Goal: Task Accomplishment & Management: Use online tool/utility

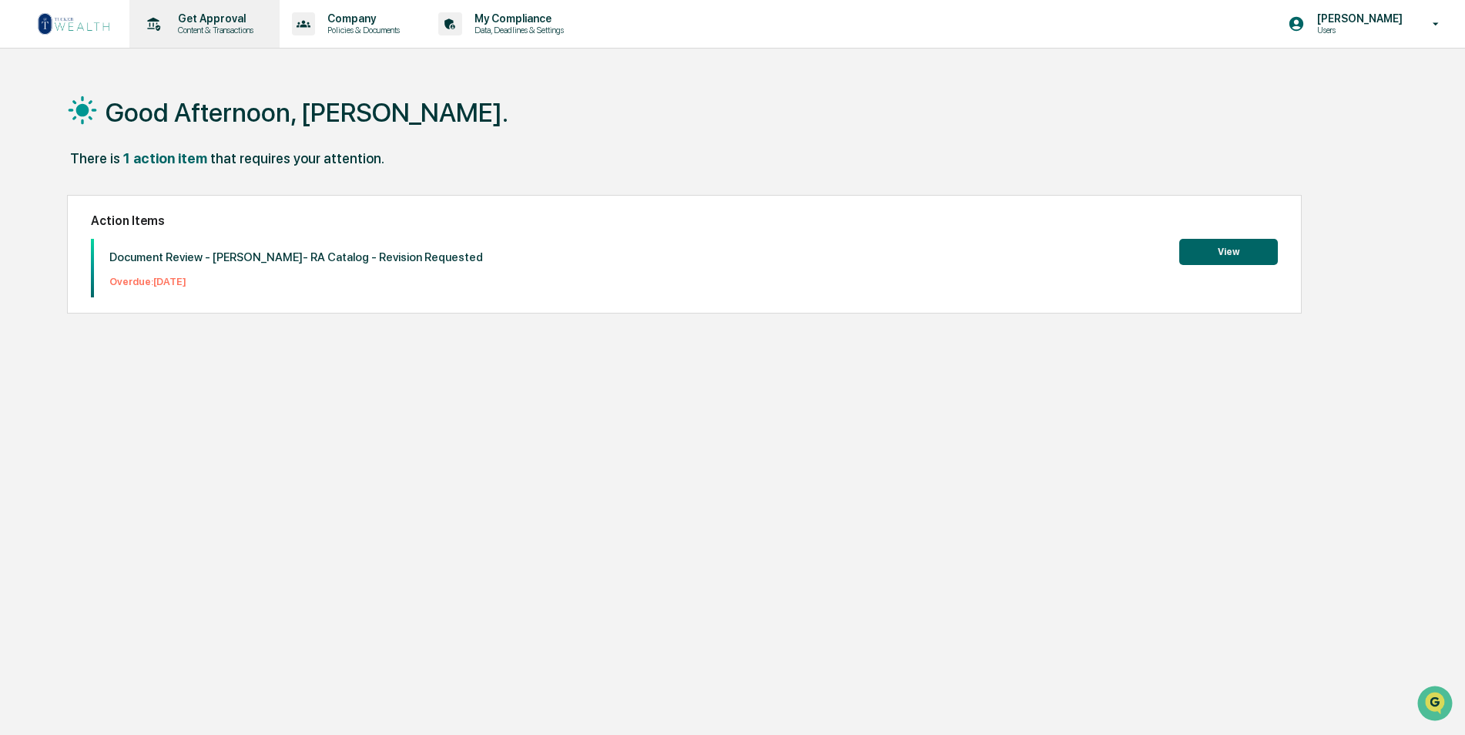
click at [181, 20] on p "Get Approval" at bounding box center [214, 18] width 96 height 12
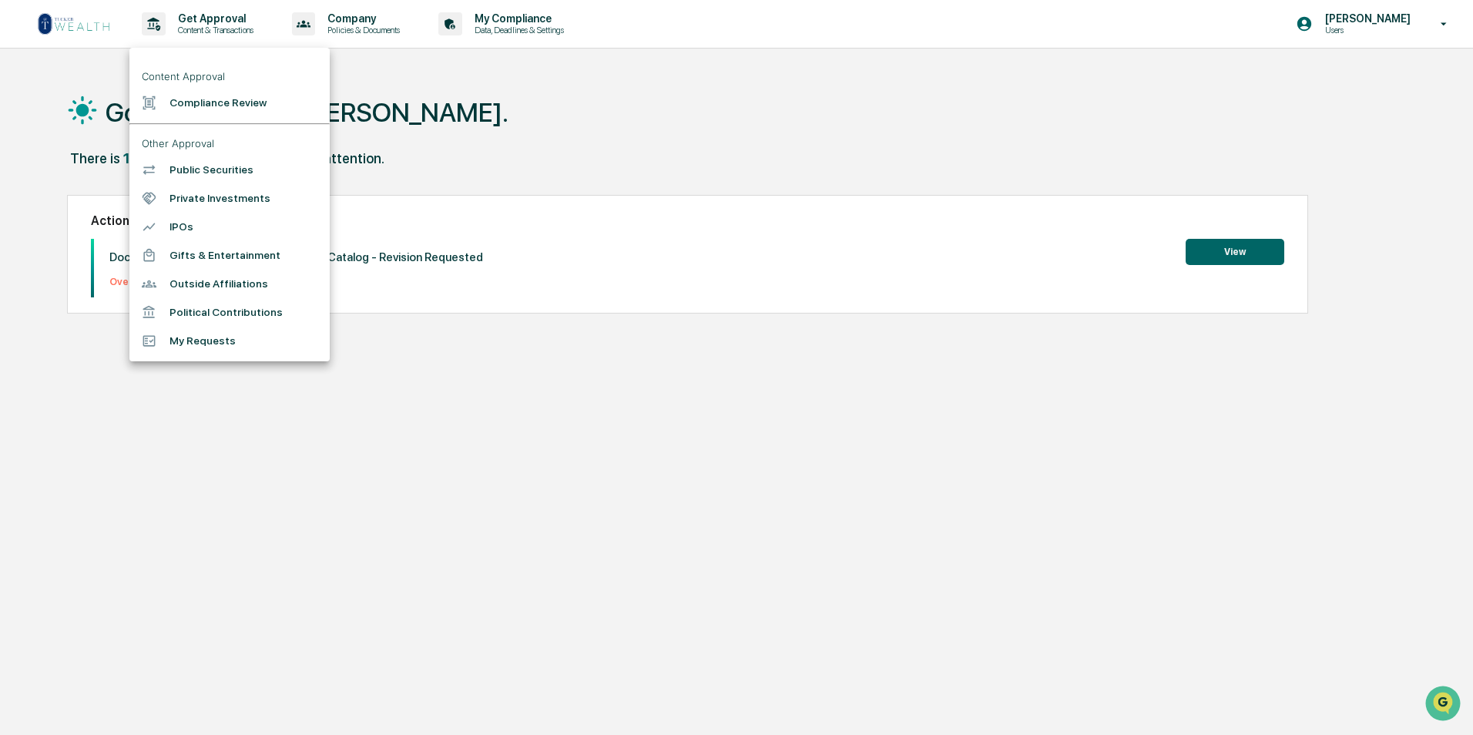
click at [216, 109] on li "Compliance Review" at bounding box center [229, 103] width 200 height 28
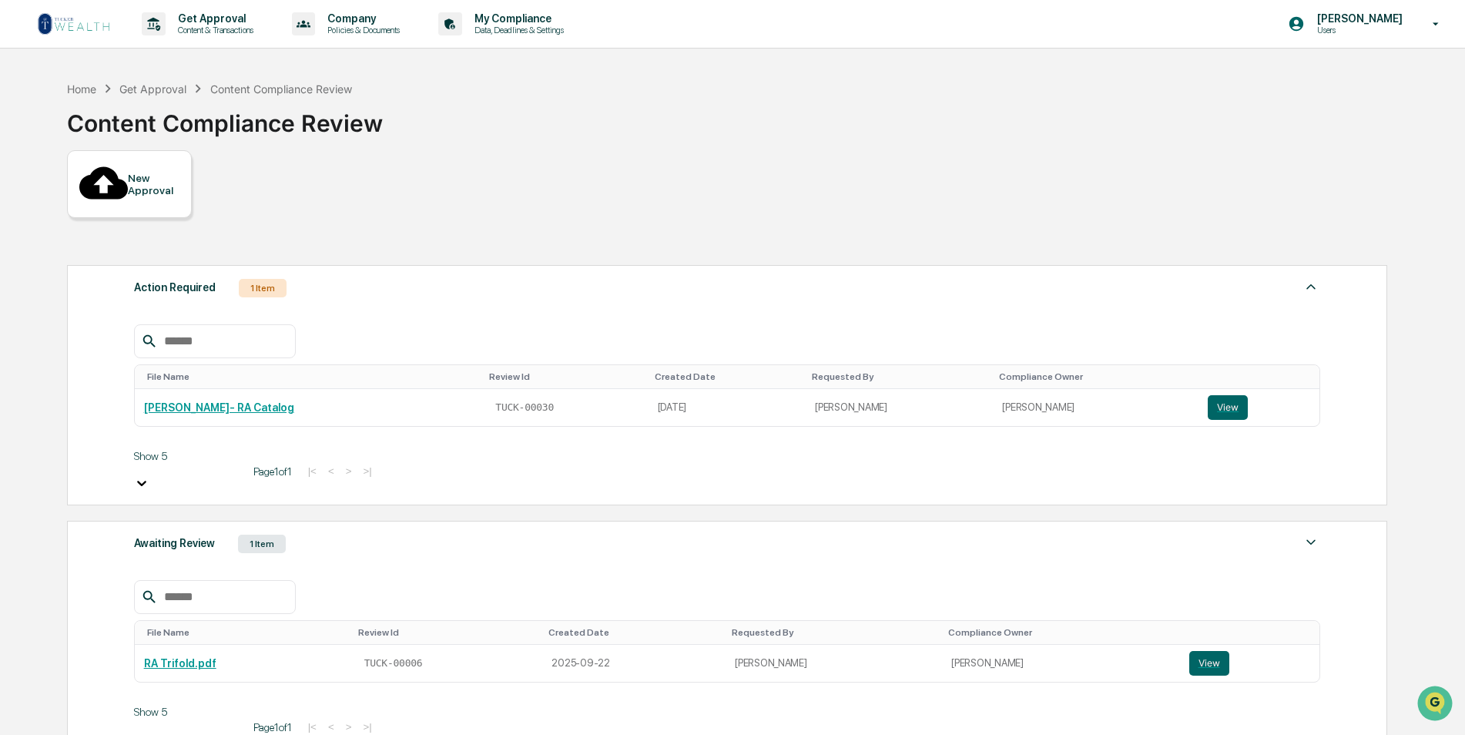
click at [385, 533] on div "Awaiting Review 1 Item" at bounding box center [727, 544] width 1187 height 22
click at [196, 657] on link "RA Trifold.pdf" at bounding box center [180, 663] width 72 height 12
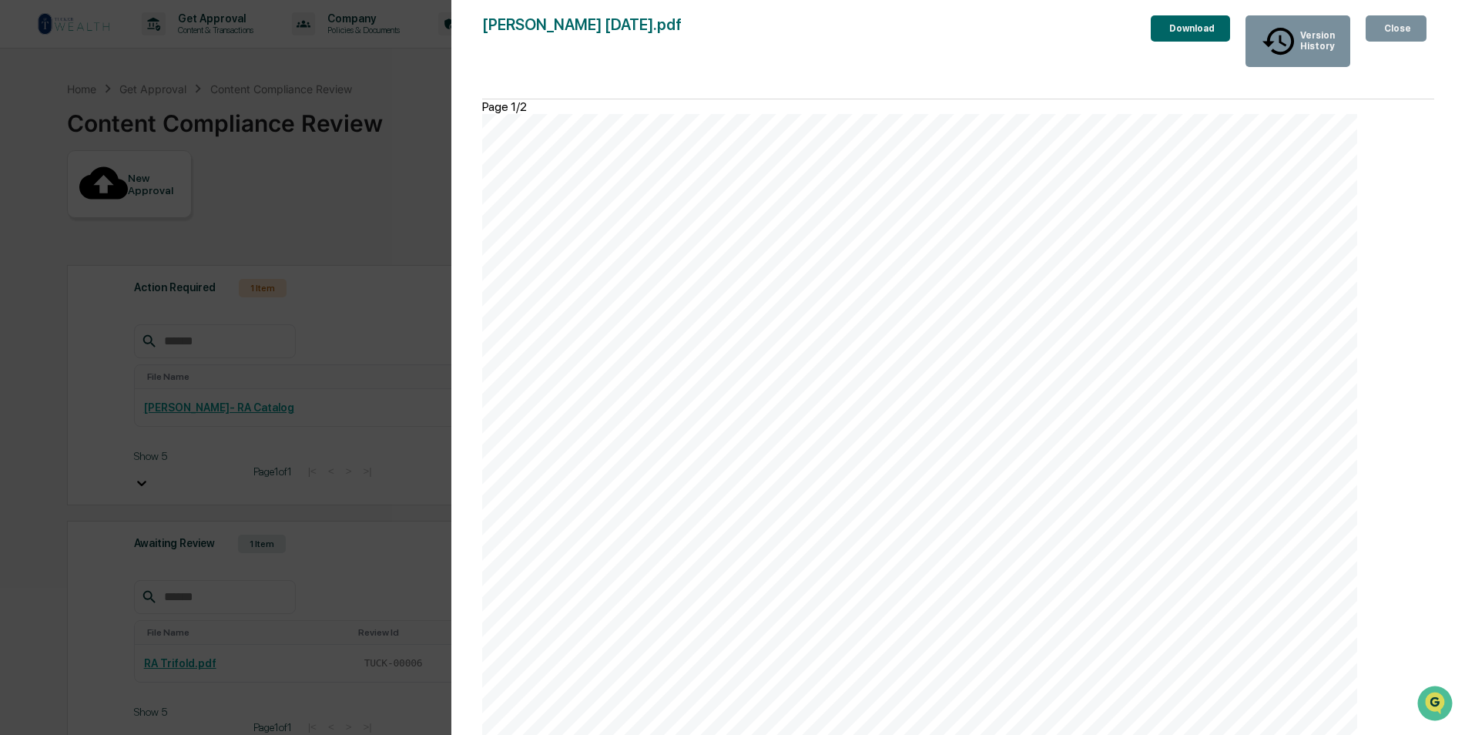
scroll to position [154, 0]
click at [372, 195] on div "Version History [DATE] 08:37 PM [PERSON_NAME] [DATE] 07:03 PM [PERSON_NAME] [PE…" at bounding box center [732, 367] width 1465 height 735
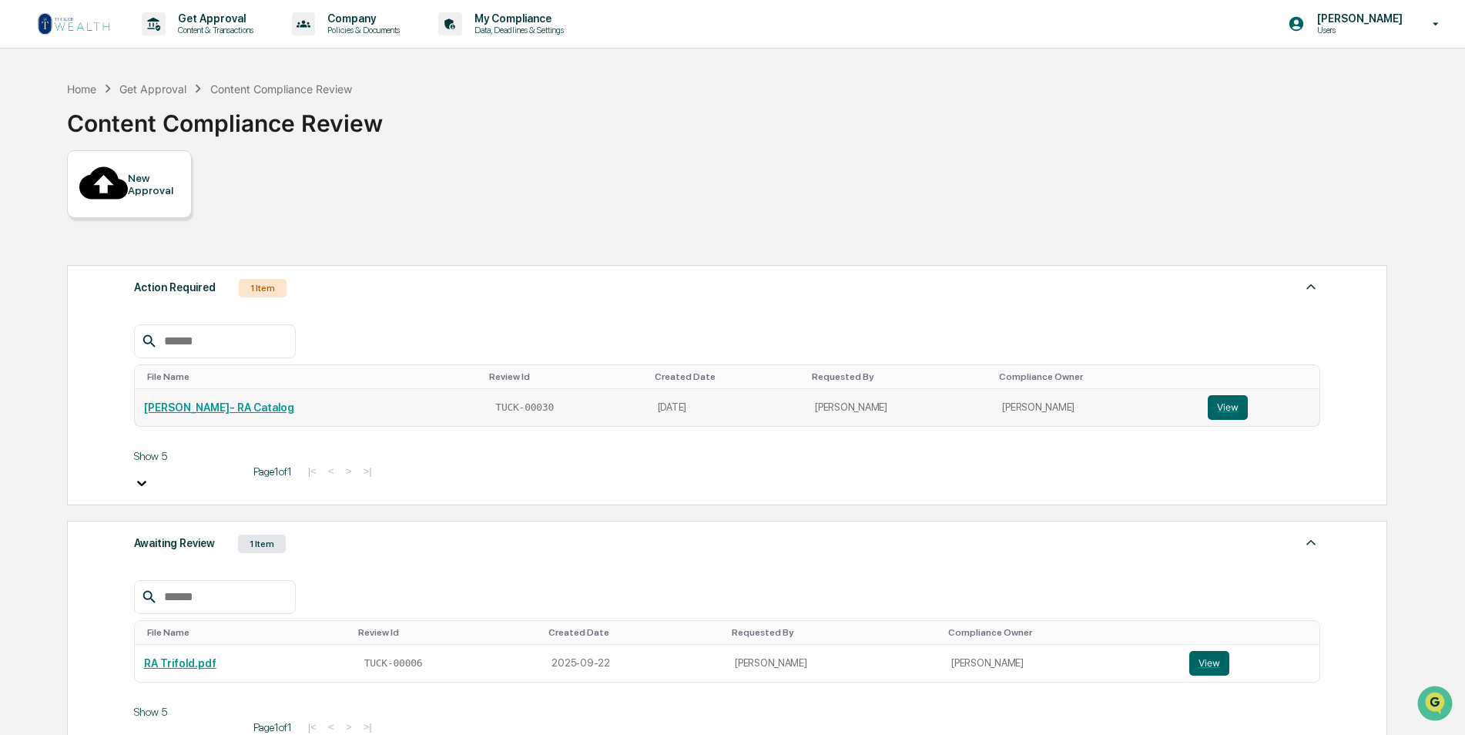
click at [229, 389] on td "[PERSON_NAME]- RA Catalog" at bounding box center [309, 407] width 349 height 37
click at [229, 401] on link "[PERSON_NAME]- RA Catalog" at bounding box center [219, 407] width 150 height 12
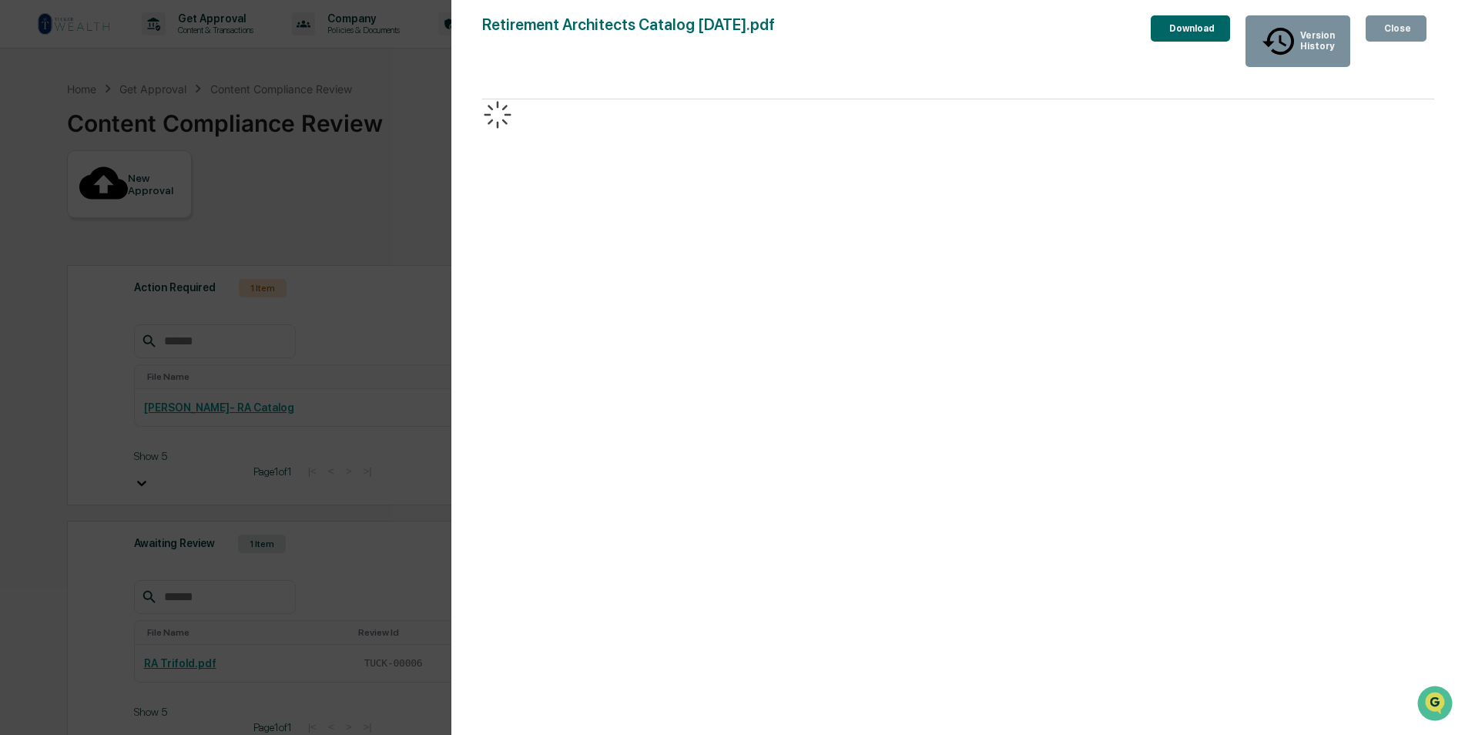
click at [1386, 23] on div "Close" at bounding box center [1396, 28] width 30 height 11
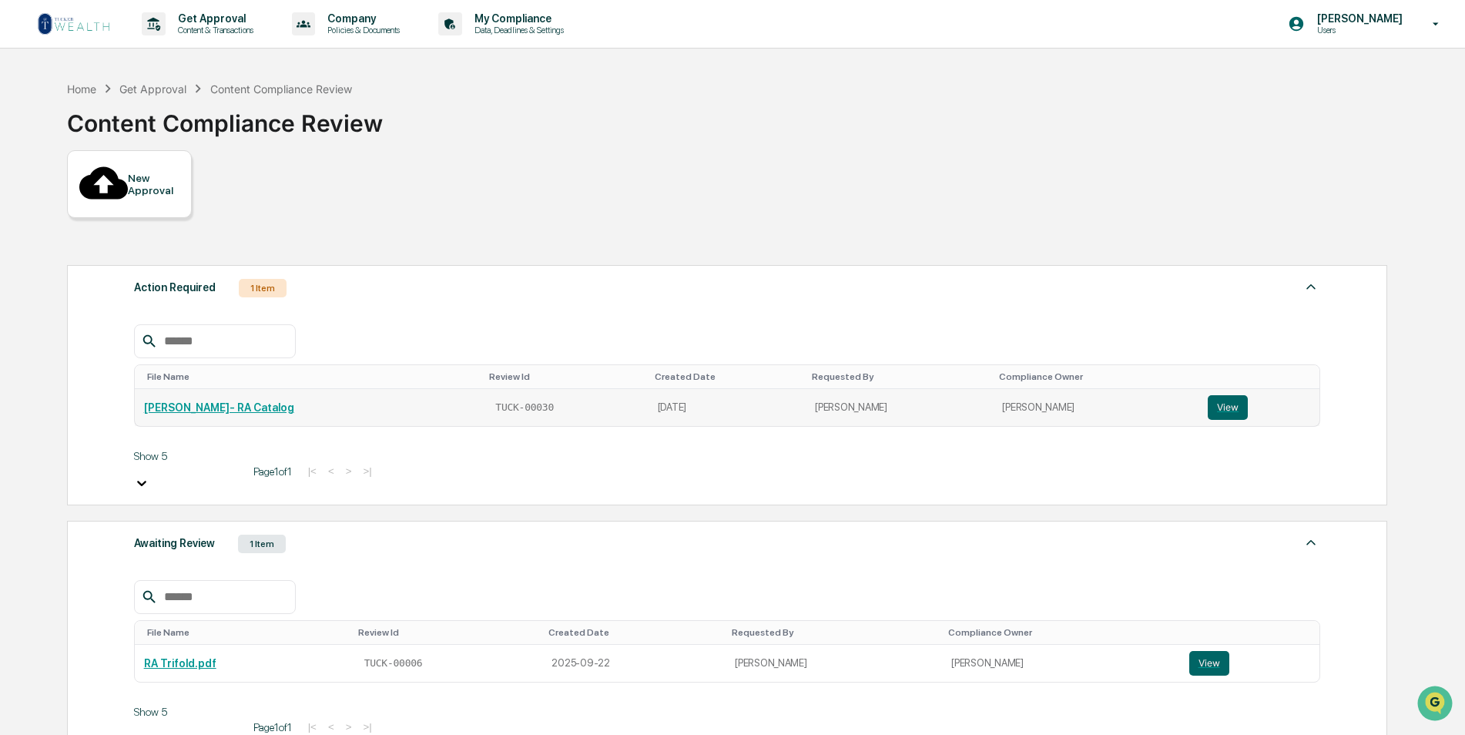
click at [263, 390] on td "[PERSON_NAME]- RA Catalog" at bounding box center [309, 407] width 349 height 37
click at [257, 401] on link "[PERSON_NAME]- RA Catalog" at bounding box center [219, 407] width 150 height 12
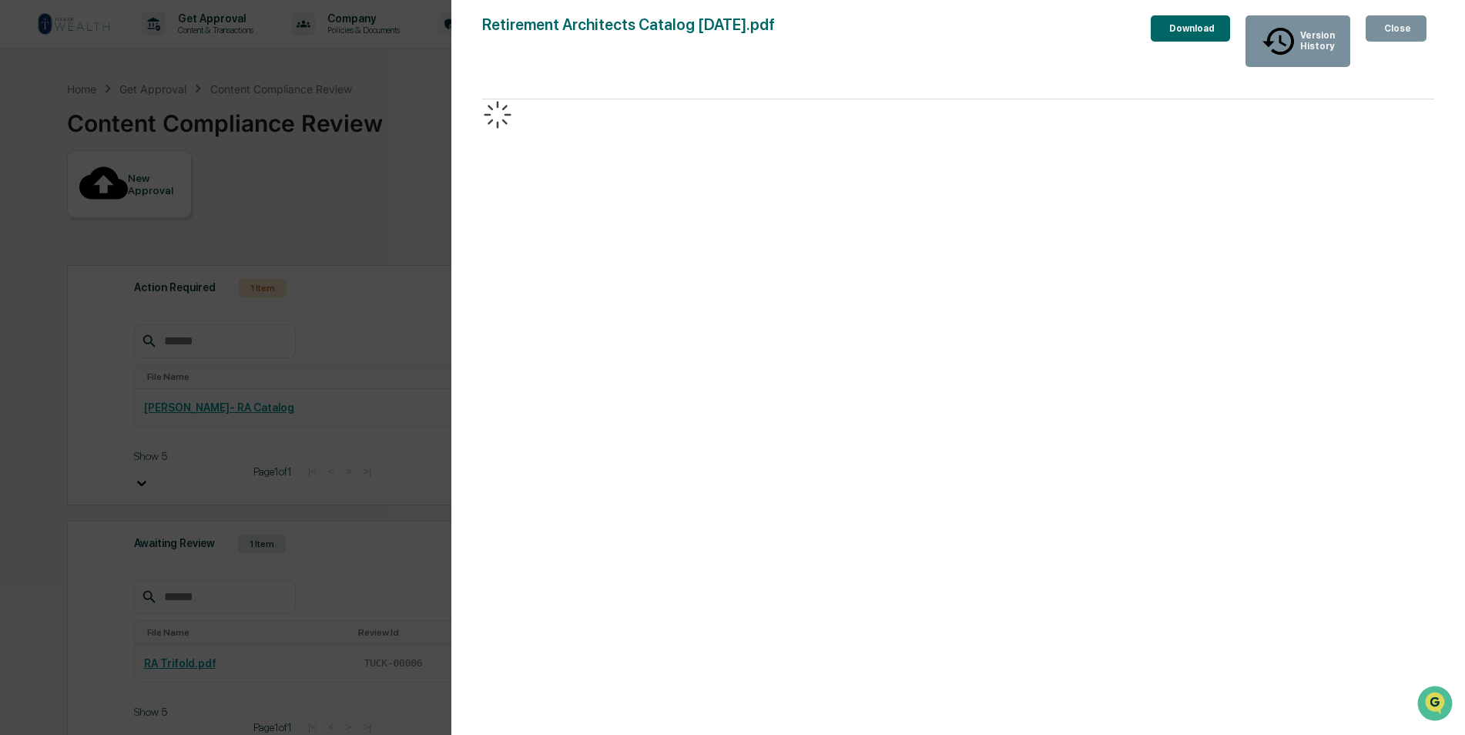
click at [349, 226] on div "Version History [DATE] 08:47 PM [PERSON_NAME] Retirement Architects Catalog [DA…" at bounding box center [732, 367] width 1465 height 735
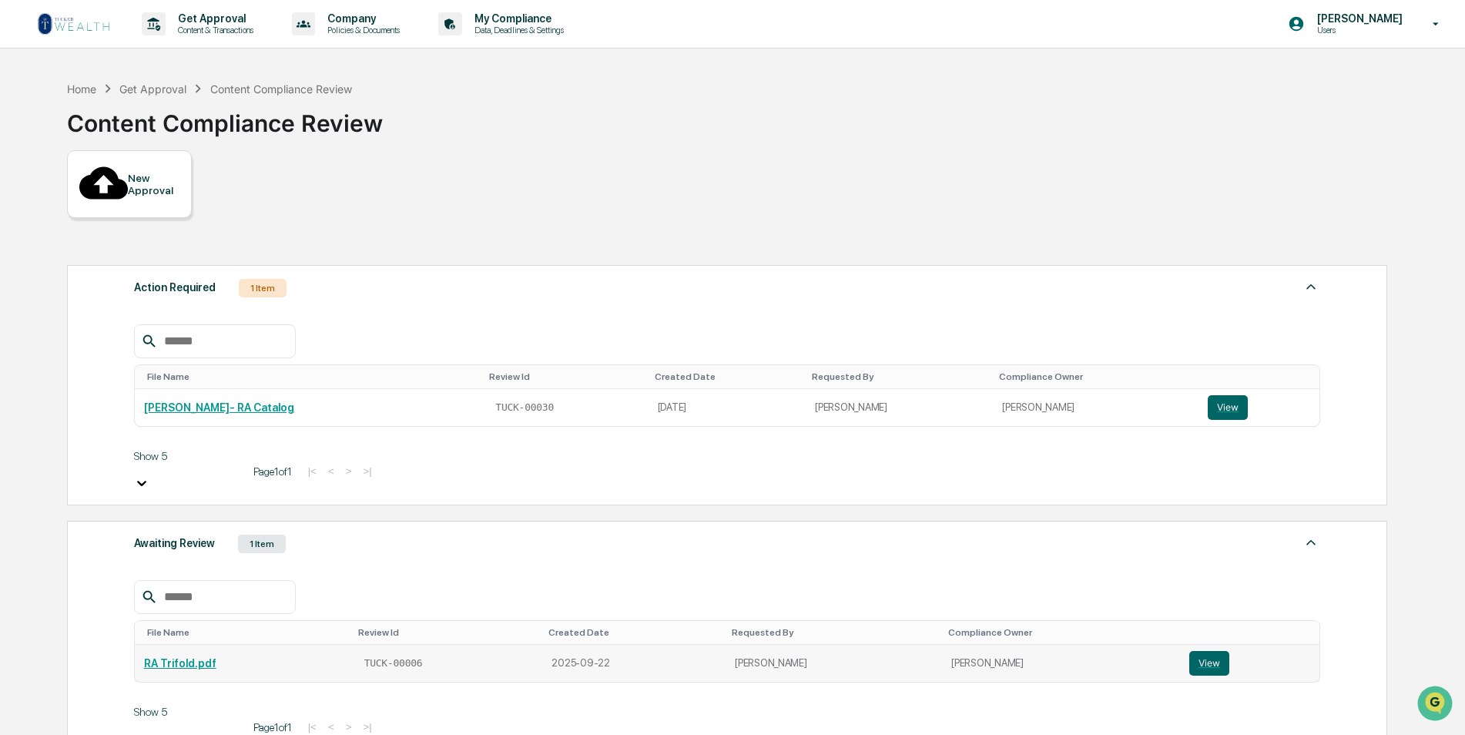
click at [179, 657] on link "RA Trifold.pdf" at bounding box center [180, 663] width 72 height 12
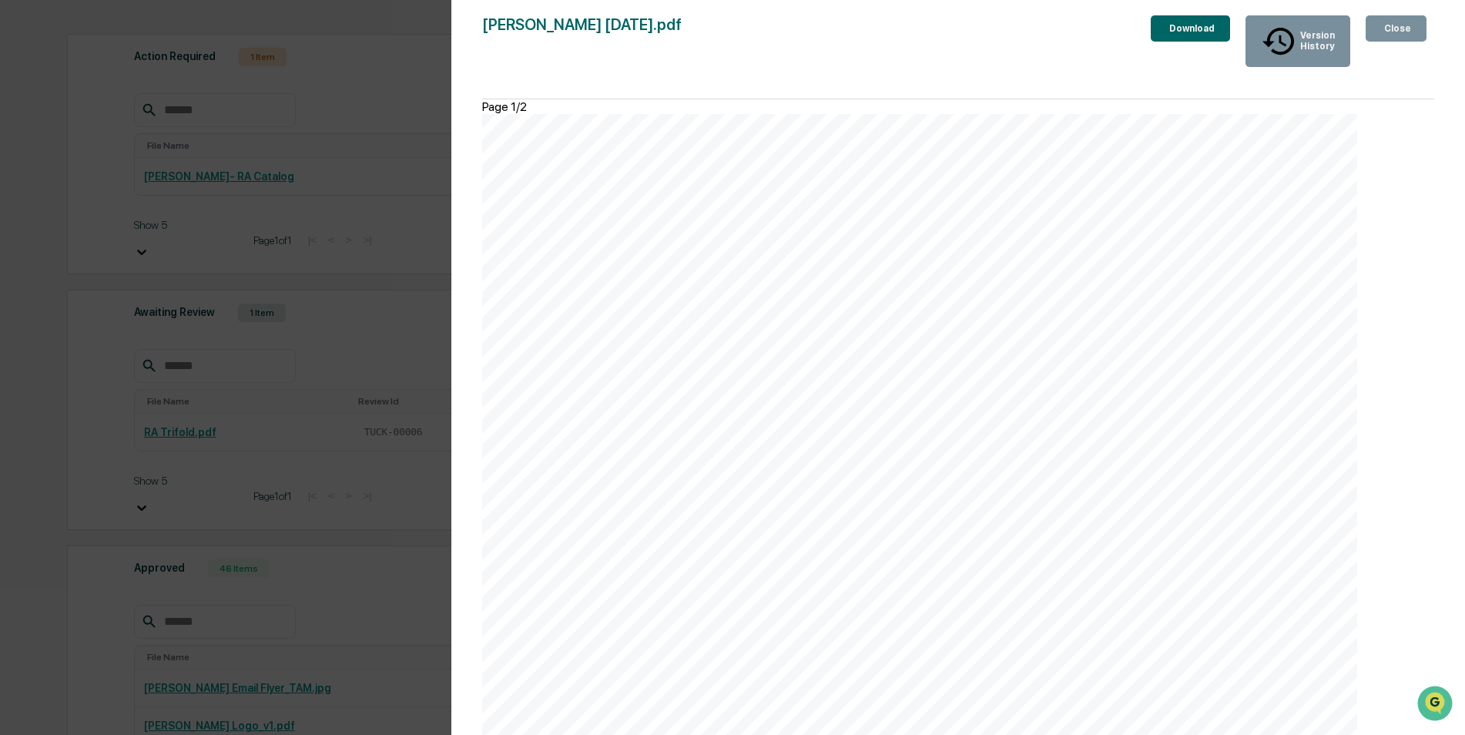
scroll to position [800, 0]
drag, startPoint x: 1063, startPoint y: 499, endPoint x: 913, endPoint y: 488, distance: 150.6
drag, startPoint x: 913, startPoint y: 488, endPoint x: 965, endPoint y: 501, distance: 54.0
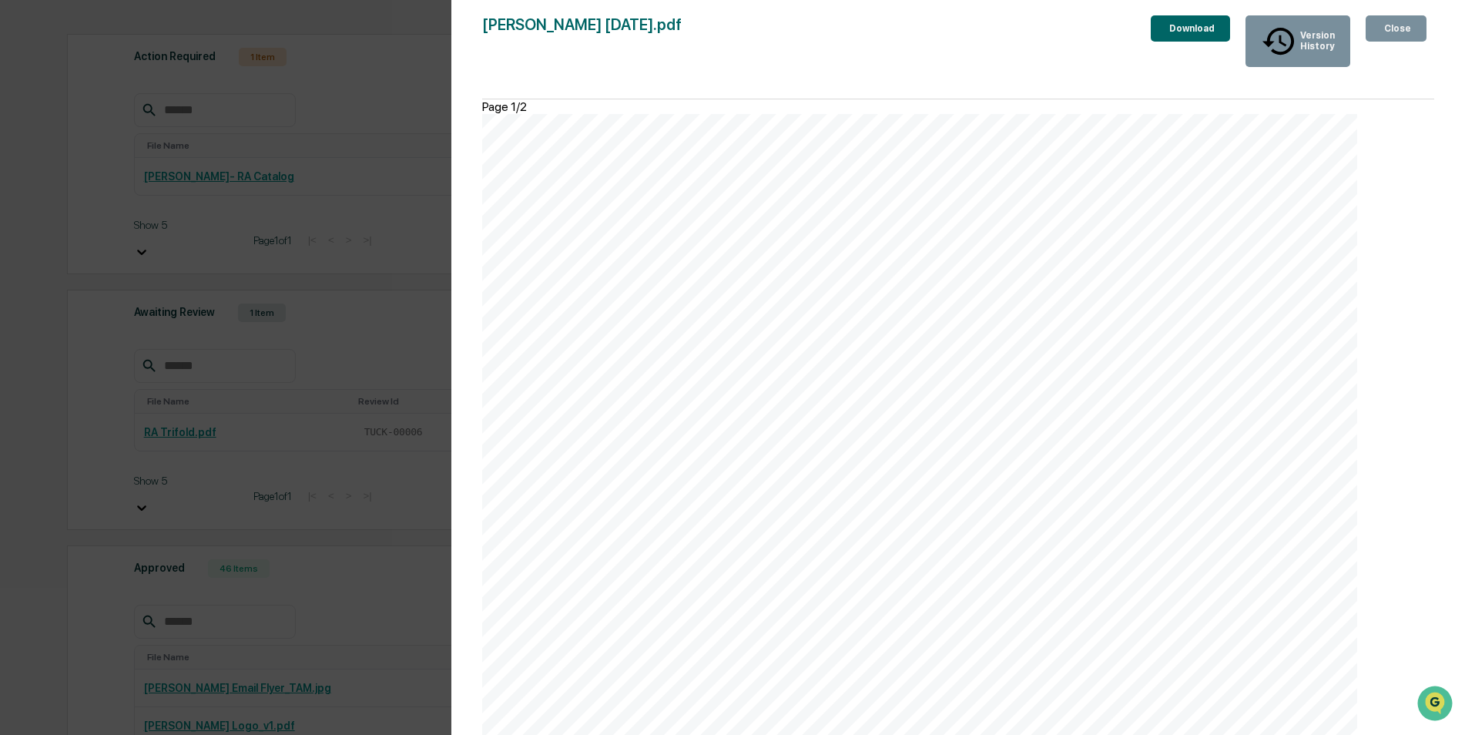
scroll to position [107, 0]
click at [1008, 492] on div "[PERSON_NAME] employees who need help with rollovers receive complimentary, ret…" at bounding box center [919, 457] width 875 height 686
drag, startPoint x: 1073, startPoint y: 511, endPoint x: 862, endPoint y: 468, distance: 215.4
click at [862, 468] on div "[PERSON_NAME] employees who need help with rollovers receive complimentary, ret…" at bounding box center [919, 457] width 875 height 686
click at [404, 29] on div "Version History [DATE] 08:37 PM [PERSON_NAME] [DATE] 07:03 PM [PERSON_NAME] [PE…" at bounding box center [732, 367] width 1465 height 735
